Goal: Find specific page/section

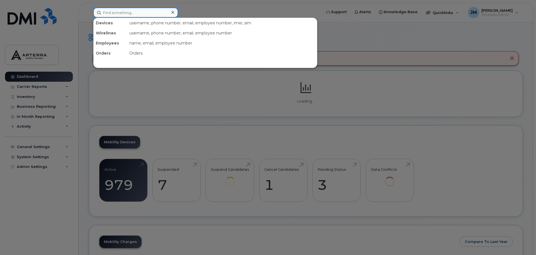
click at [141, 12] on input at bounding box center [135, 13] width 85 height 10
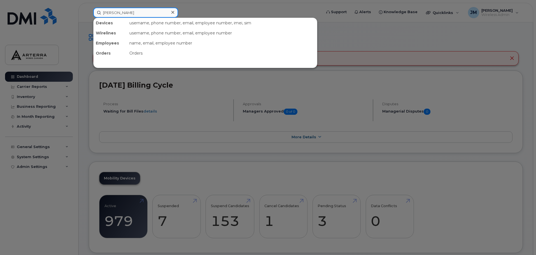
type input "robert"
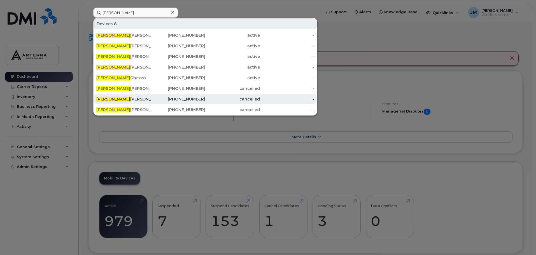
click at [107, 98] on span "Robert" at bounding box center [113, 99] width 34 height 5
